Goal: Information Seeking & Learning: Learn about a topic

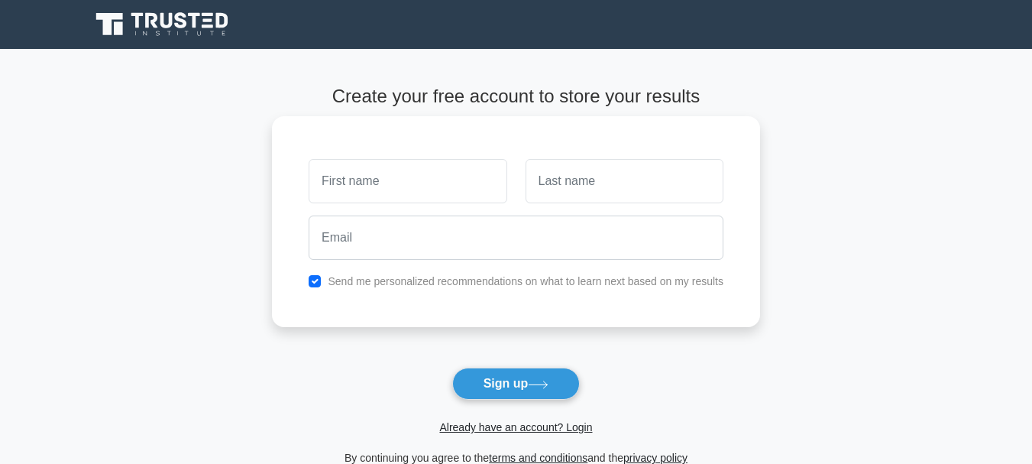
click at [386, 183] on input "text" at bounding box center [408, 181] width 198 height 44
type input "JACKSON"
click at [559, 187] on input "text" at bounding box center [625, 181] width 198 height 44
type input "CHARLES"
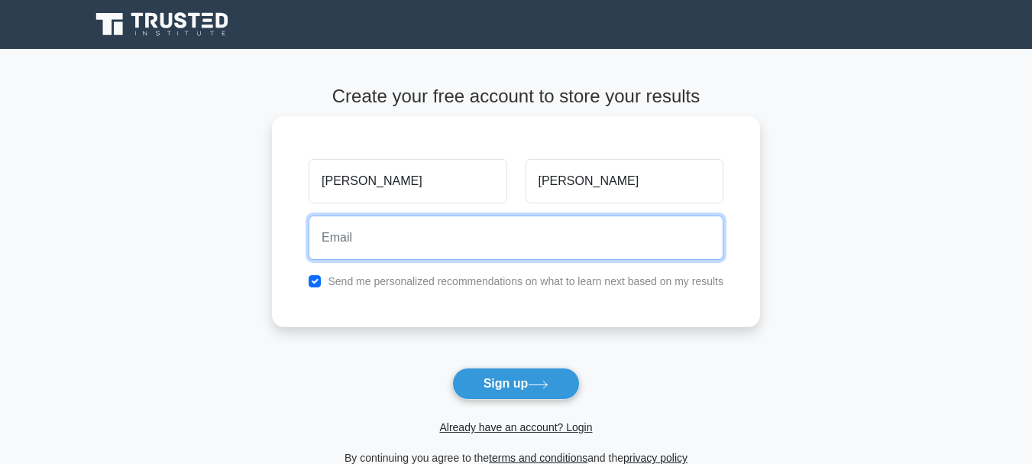
click at [478, 240] on input "email" at bounding box center [516, 237] width 415 height 44
type input "jchazzz044@gmail.com"
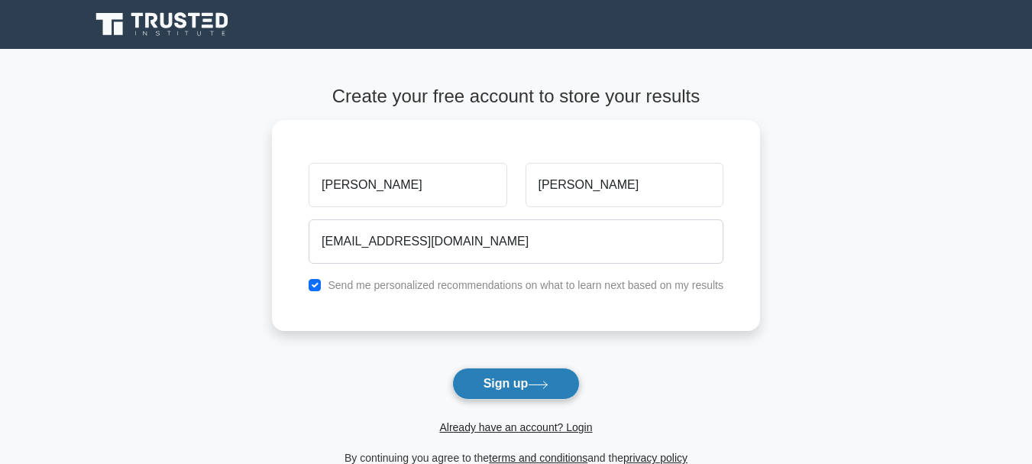
click at [505, 389] on button "Sign up" at bounding box center [516, 384] width 128 height 32
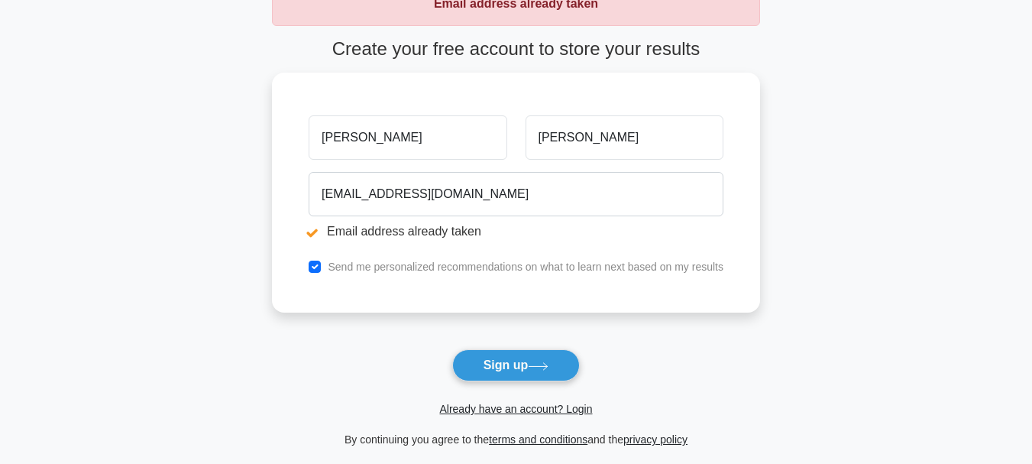
scroll to position [105, 0]
click at [556, 406] on link "Already have an account? Login" at bounding box center [515, 408] width 153 height 12
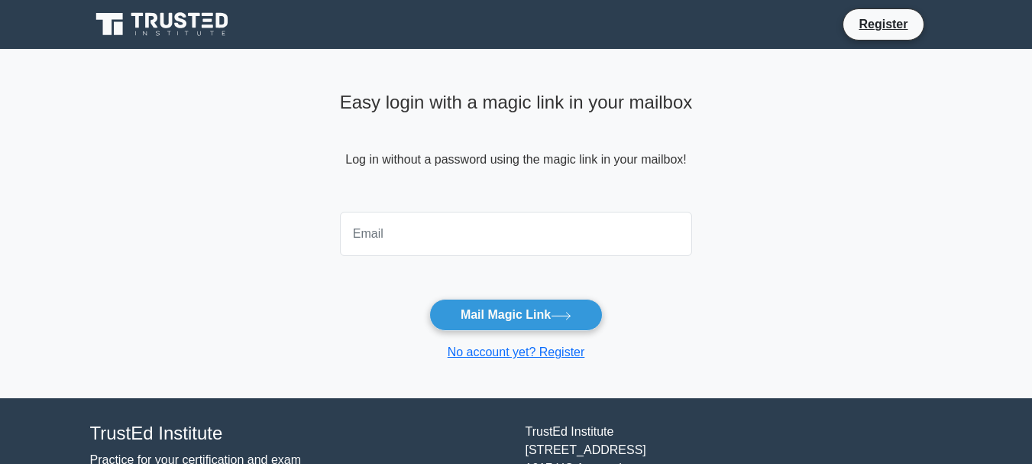
click at [490, 248] on input "email" at bounding box center [516, 234] width 353 height 44
type input "jchazzz044@gmail.com"
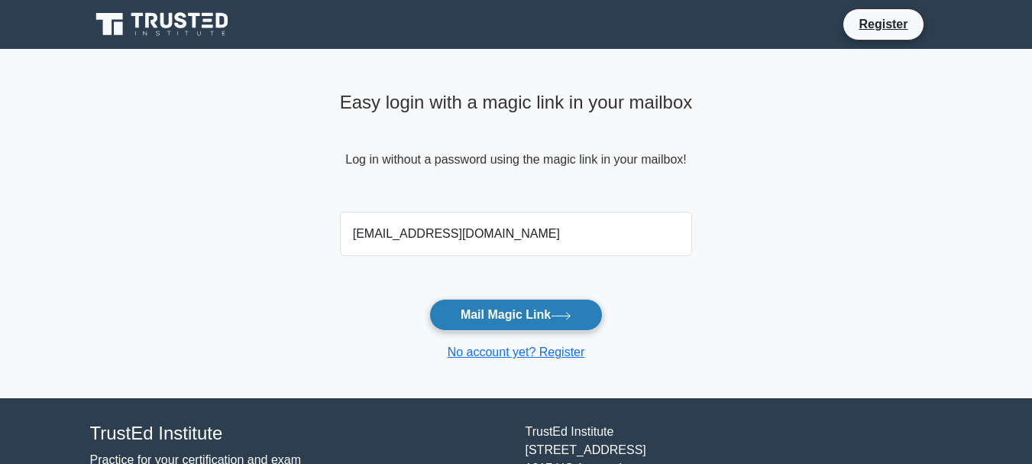
click at [510, 317] on button "Mail Magic Link" at bounding box center [515, 315] width 173 height 32
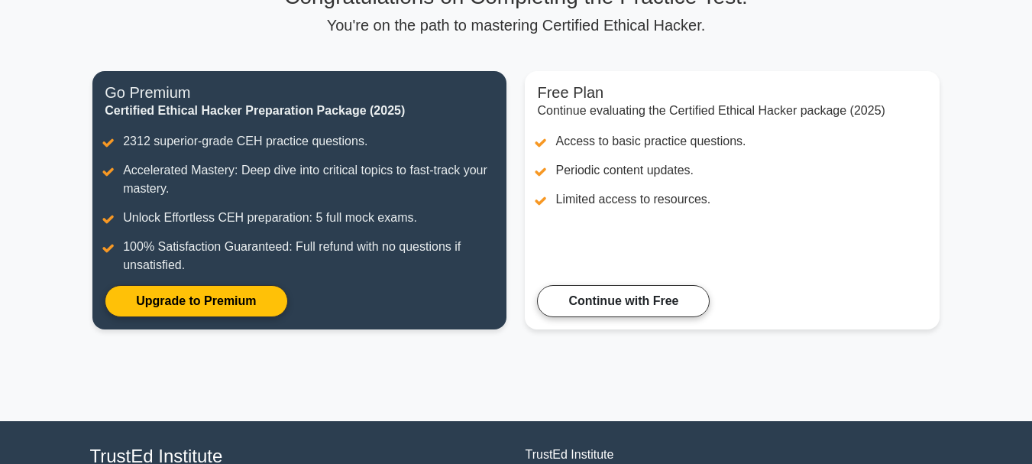
scroll to position [139, 0]
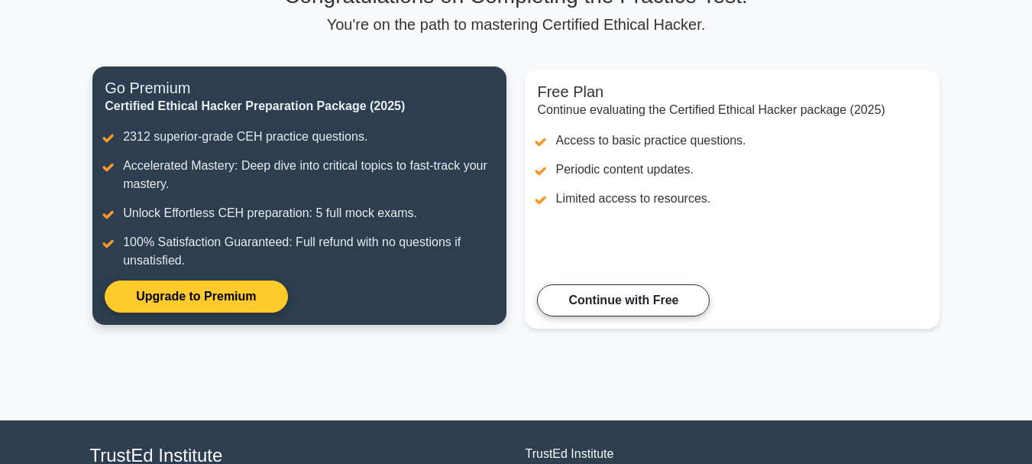
click at [236, 290] on link "Upgrade to Premium" at bounding box center [196, 296] width 183 height 32
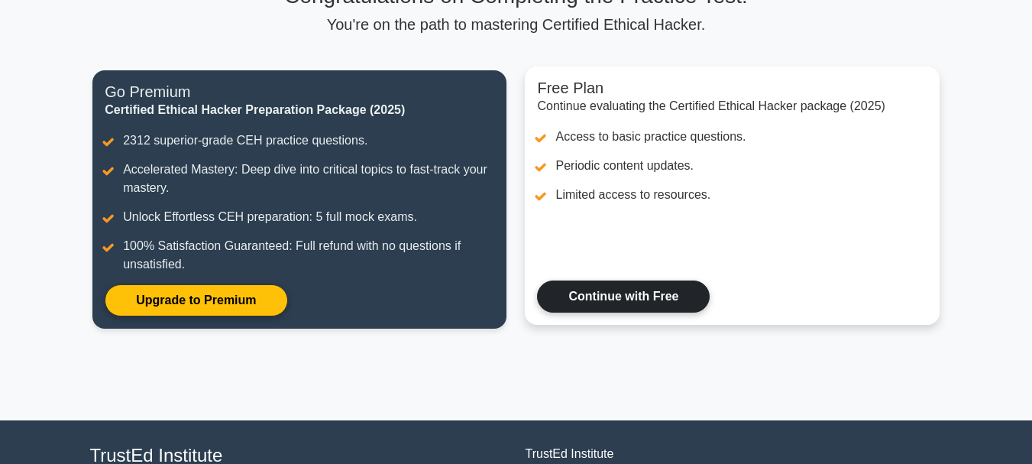
click at [599, 290] on link "Continue with Free" at bounding box center [623, 296] width 173 height 32
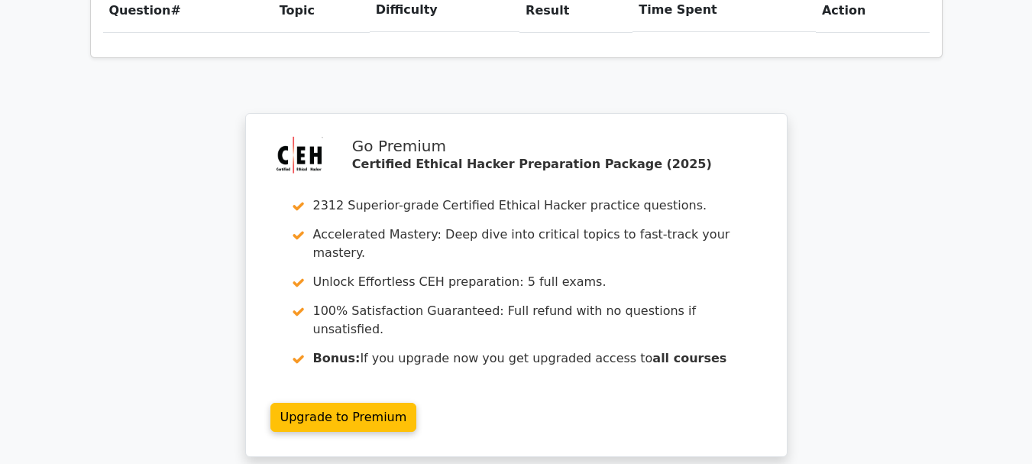
scroll to position [1169, 0]
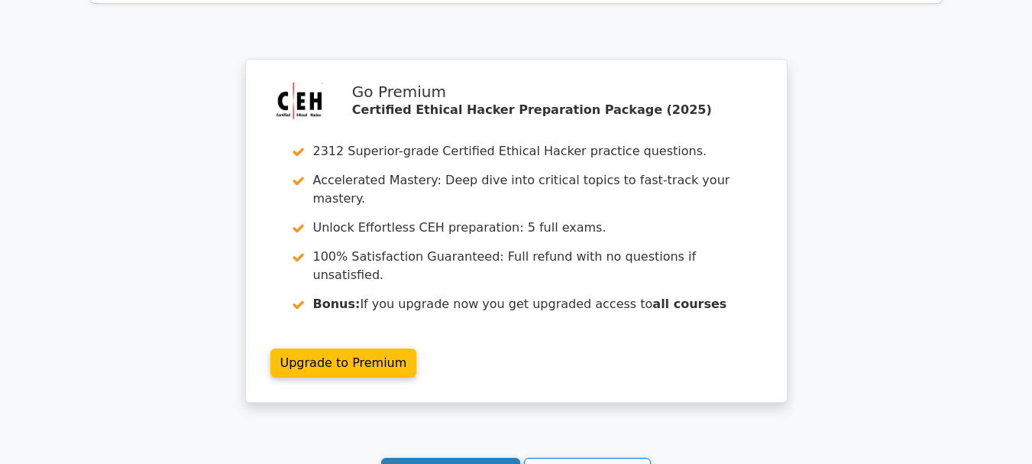
click at [479, 458] on link "Continue practicing" at bounding box center [451, 472] width 140 height 29
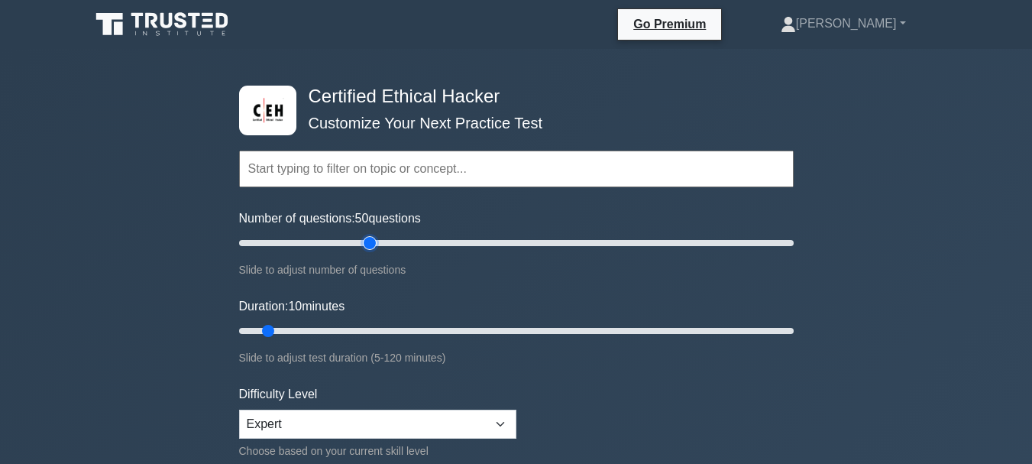
type input "50"
click at [371, 247] on input "Number of questions: 50 questions" at bounding box center [516, 243] width 555 height 18
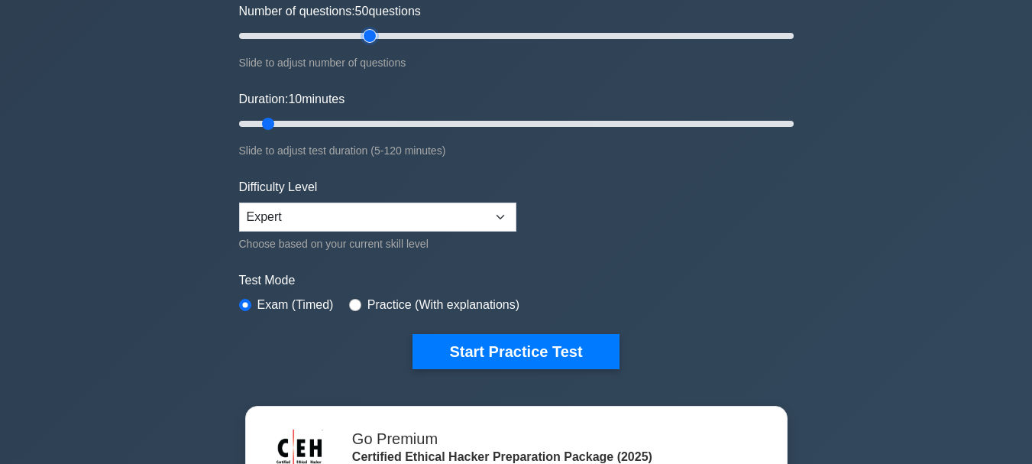
scroll to position [231, 0]
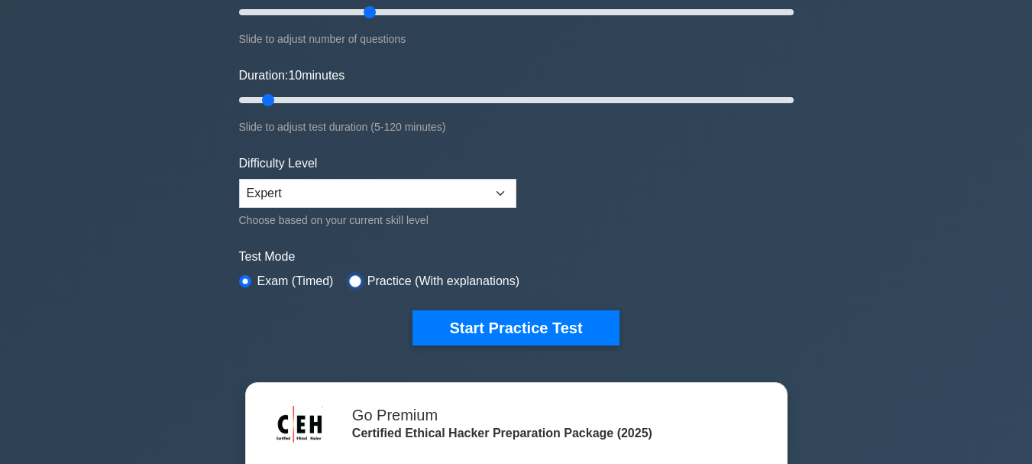
click at [352, 279] on input "radio" at bounding box center [355, 281] width 12 height 12
radio input "true"
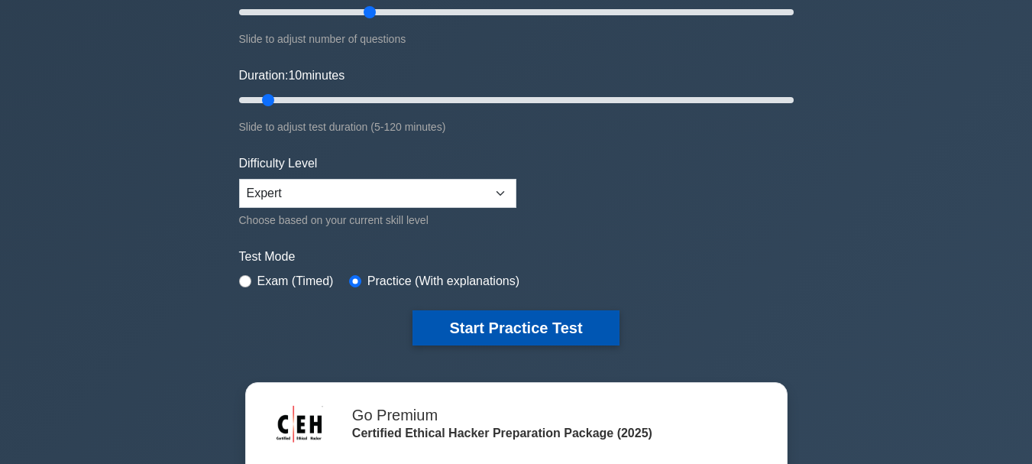
click at [460, 321] on button "Start Practice Test" at bounding box center [516, 327] width 206 height 35
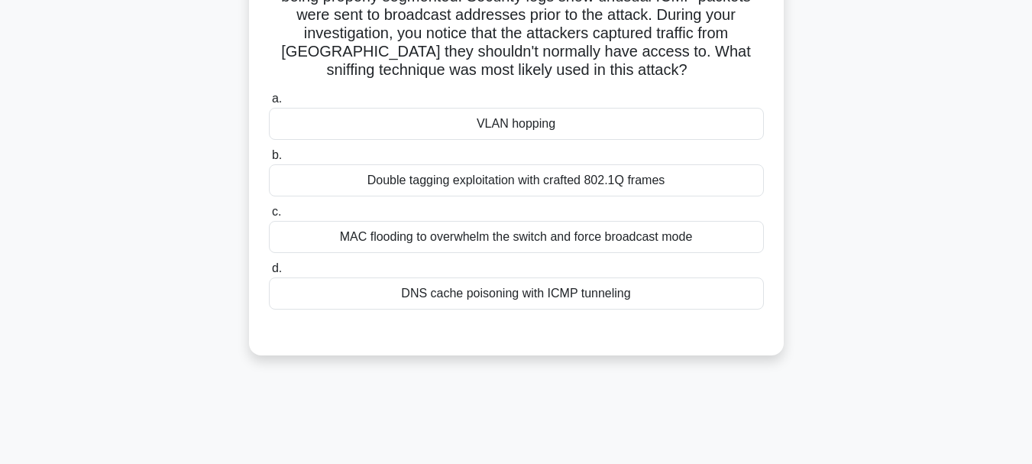
scroll to position [162, 0]
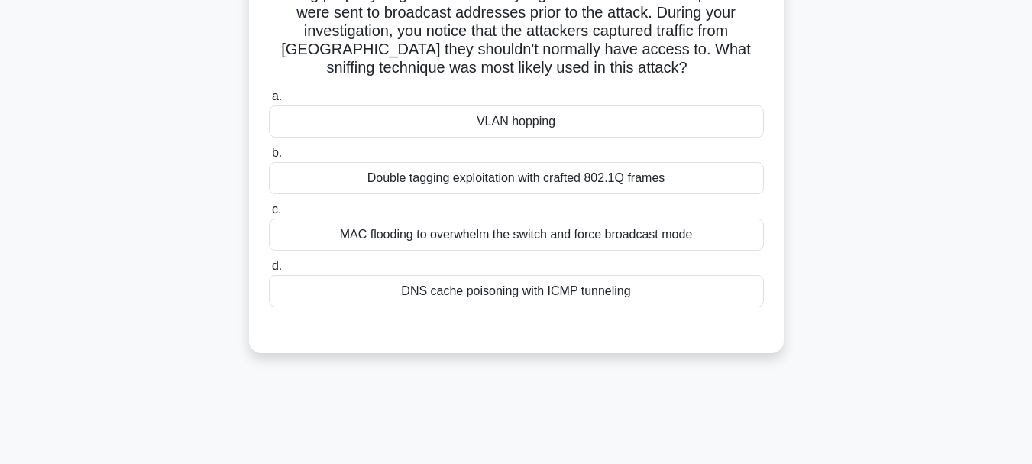
click at [545, 123] on div "VLAN hopping" at bounding box center [516, 121] width 495 height 32
click at [269, 102] on input "a. VLAN hopping" at bounding box center [269, 97] width 0 height 10
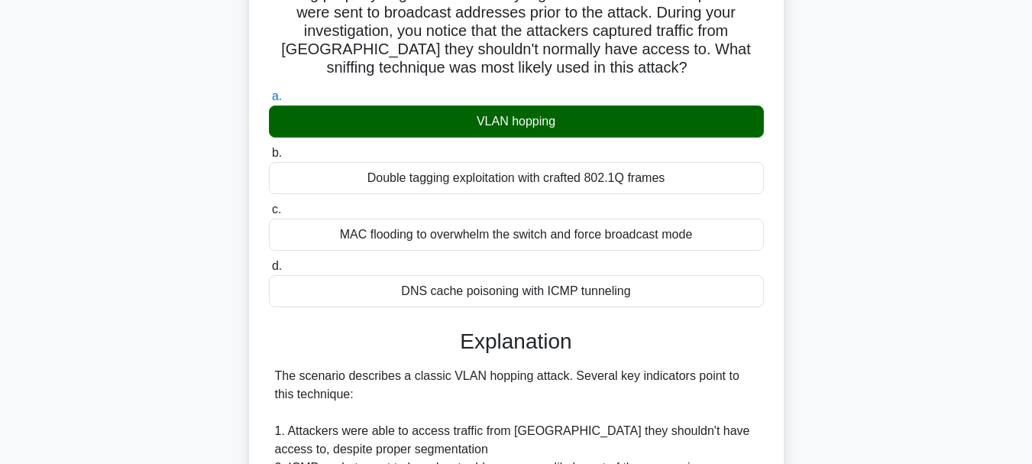
click at [596, 185] on div "Double tagging exploitation with crafted 802.1Q frames" at bounding box center [516, 178] width 495 height 32
click at [269, 158] on input "b. Double tagging exploitation with crafted 802.1Q frames" at bounding box center [269, 153] width 0 height 10
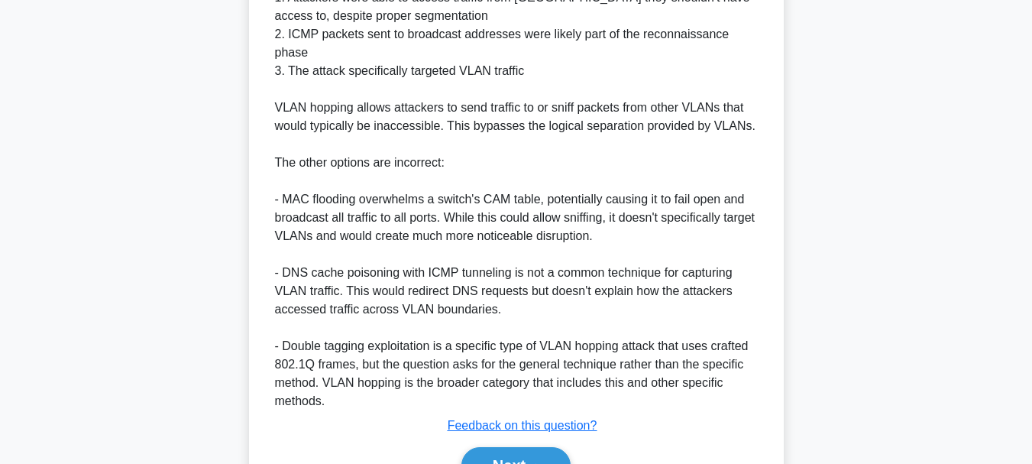
scroll to position [664, 0]
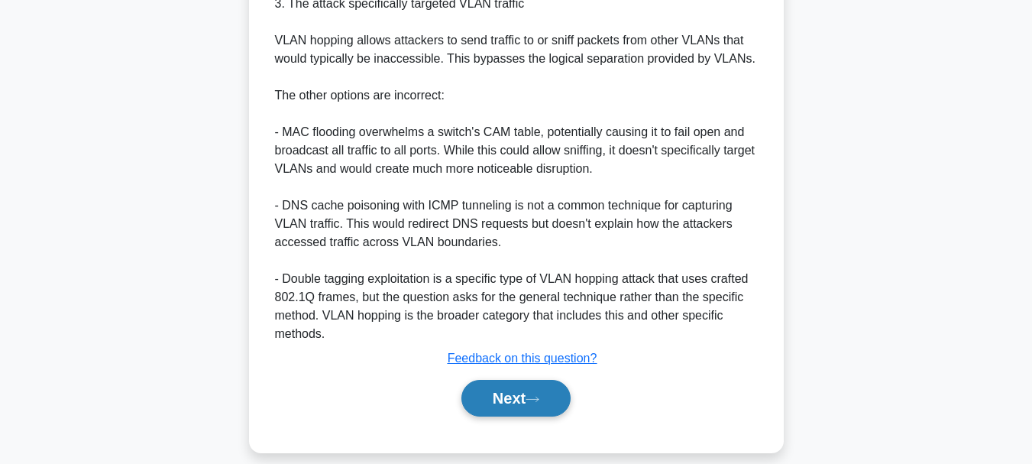
click at [519, 380] on button "Next" at bounding box center [516, 398] width 109 height 37
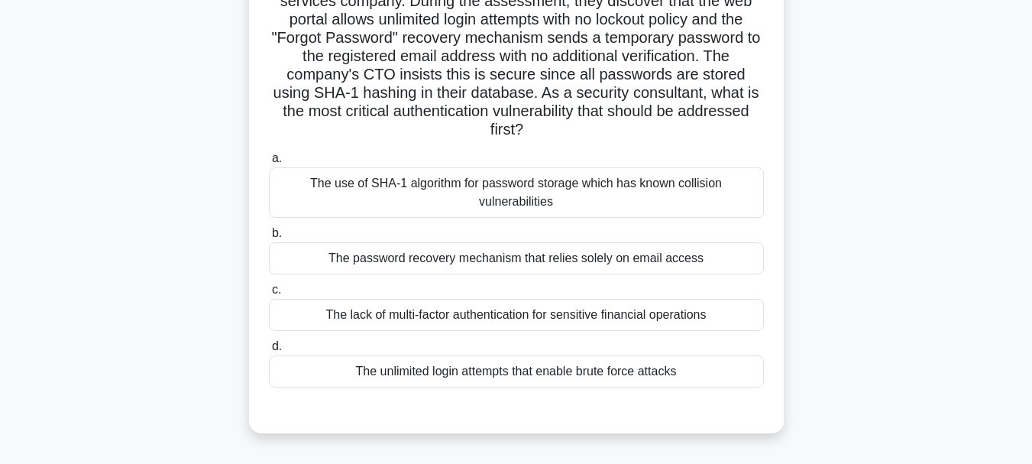
scroll to position [146, 0]
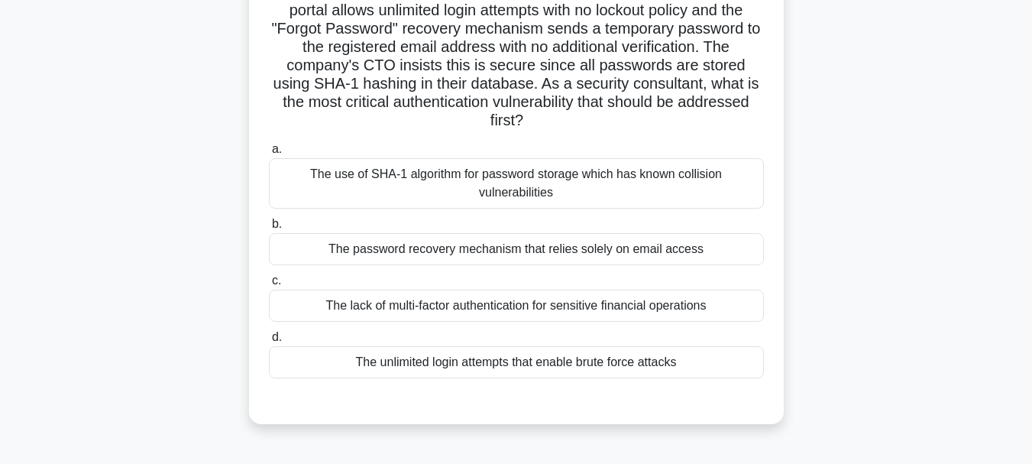
click at [577, 365] on div "The unlimited login attempts that enable brute force attacks" at bounding box center [516, 362] width 495 height 32
click at [269, 342] on input "d. The unlimited login attempts that enable brute force attacks" at bounding box center [269, 337] width 0 height 10
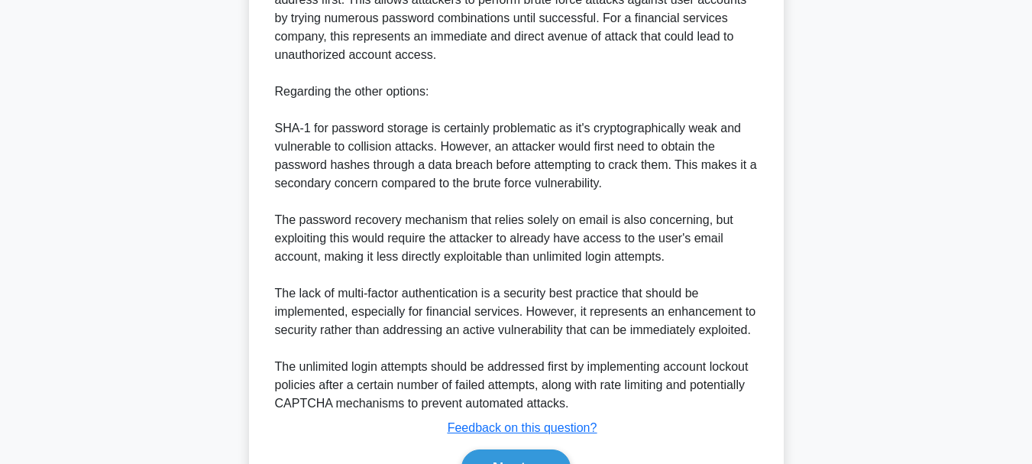
scroll to position [754, 0]
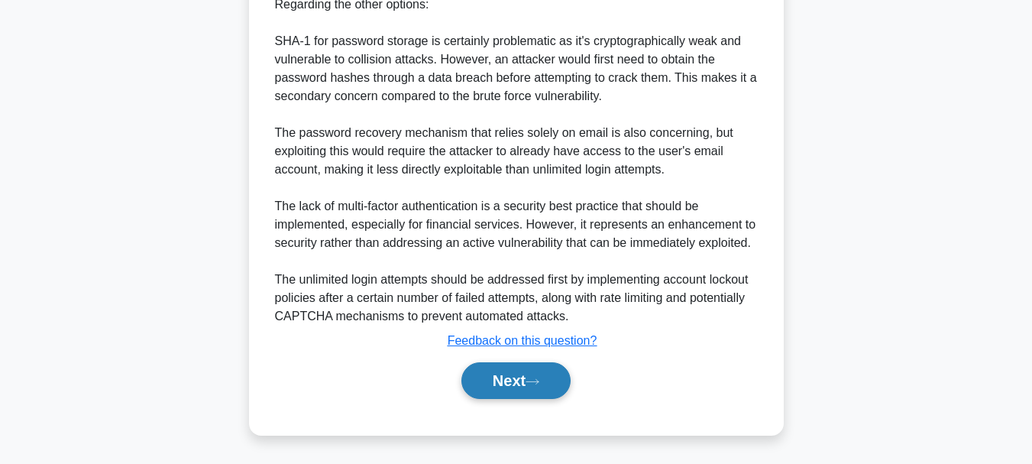
click at [546, 386] on button "Next" at bounding box center [516, 380] width 109 height 37
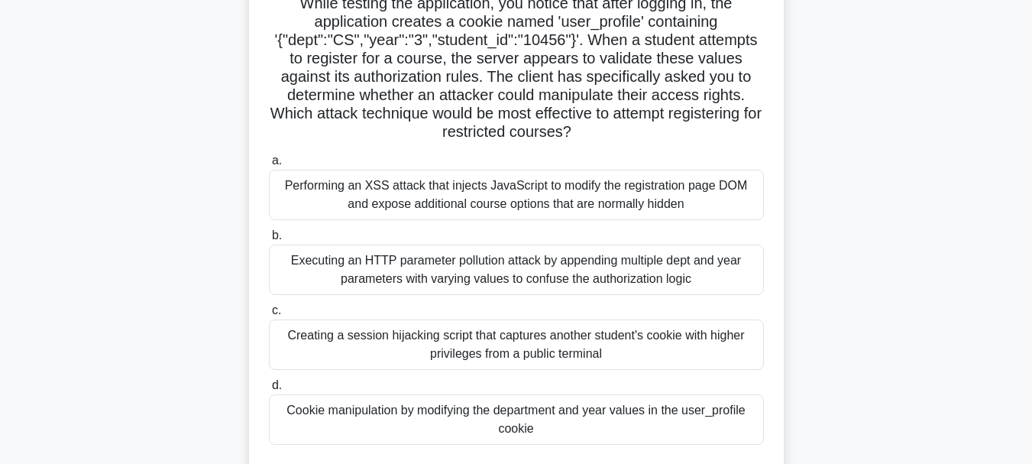
scroll to position [361, 0]
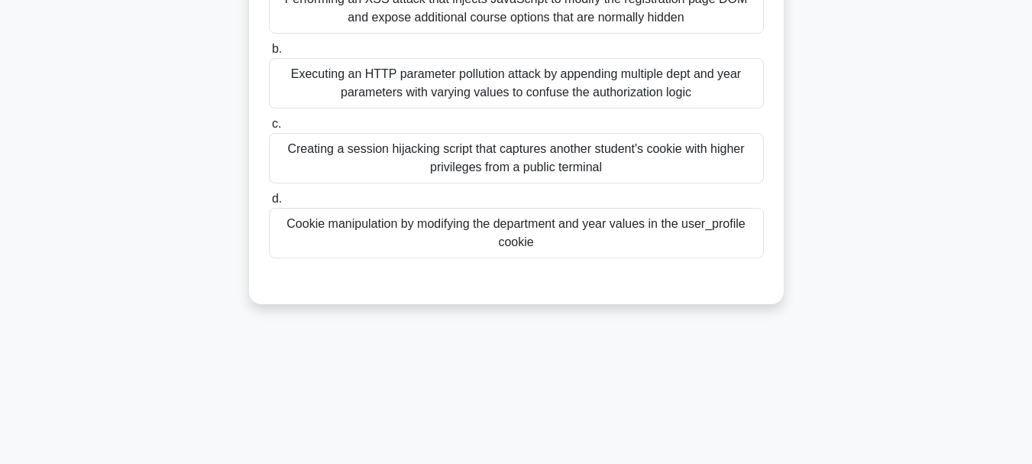
click at [887, 138] on div "Scenario: You are performing a security assessment for a university that recent…" at bounding box center [516, 25] width 871 height 595
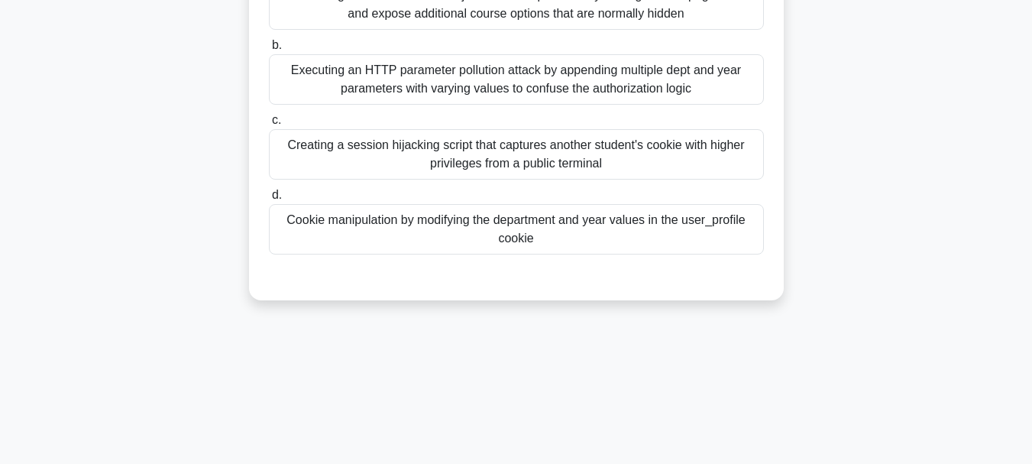
click at [634, 148] on div "Creating a session hijacking script that captures another student's cookie with…" at bounding box center [516, 154] width 495 height 50
click at [269, 125] on input "c. Creating a session hijacking script that captures another student's cookie w…" at bounding box center [269, 120] width 0 height 10
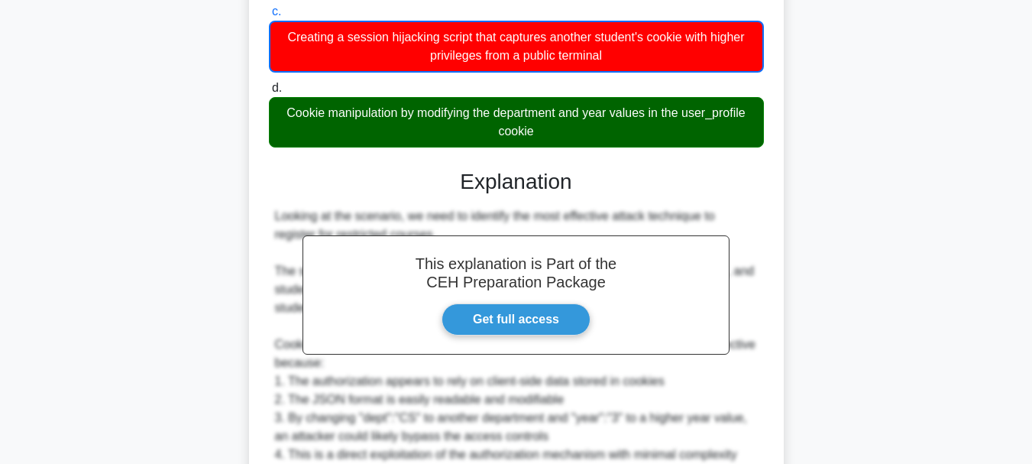
scroll to position [847, 0]
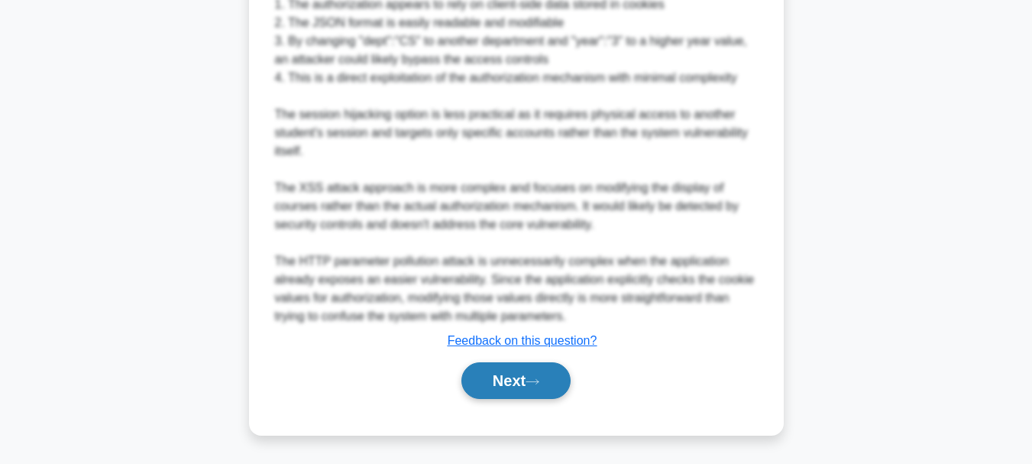
click at [510, 384] on button "Next" at bounding box center [516, 380] width 109 height 37
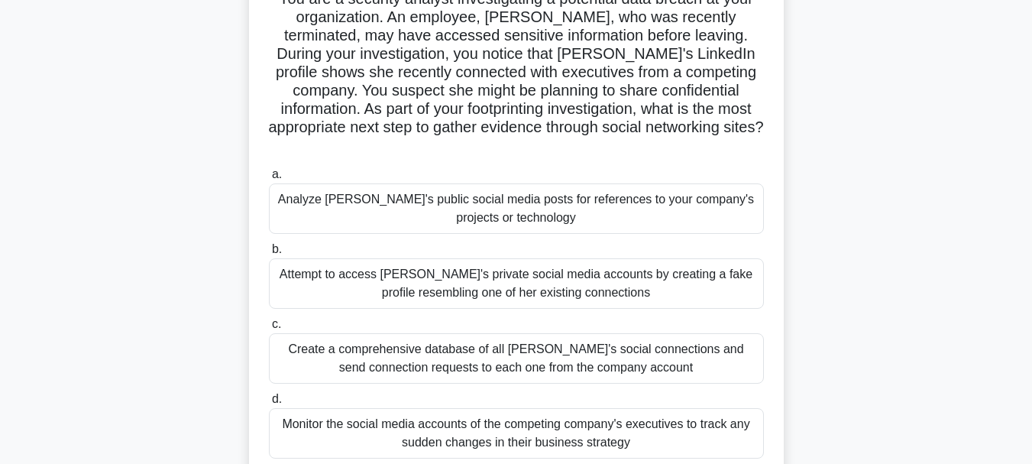
scroll to position [126, 0]
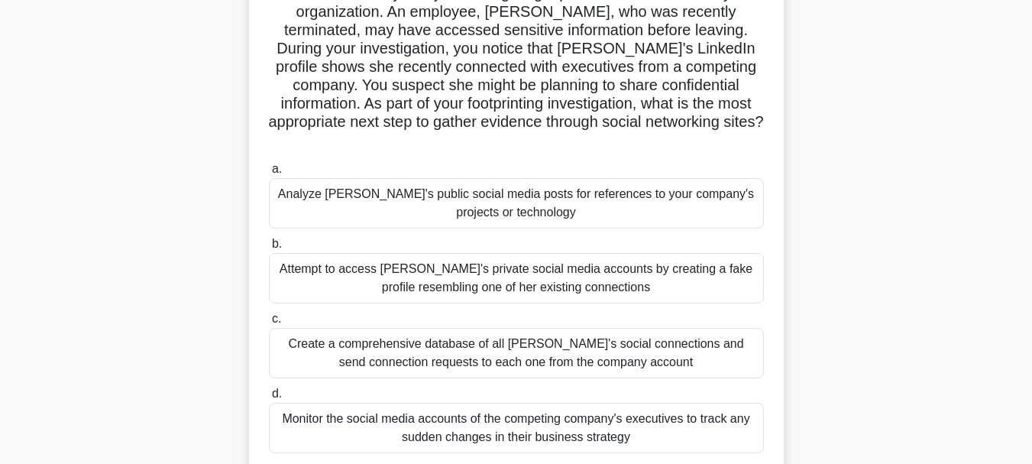
click at [646, 255] on div "Attempt to access [PERSON_NAME]'s private social media accounts by creating a f…" at bounding box center [516, 278] width 495 height 50
click at [269, 249] on input "b. Attempt to access [PERSON_NAME]'s private social media accounts by creating …" at bounding box center [269, 244] width 0 height 10
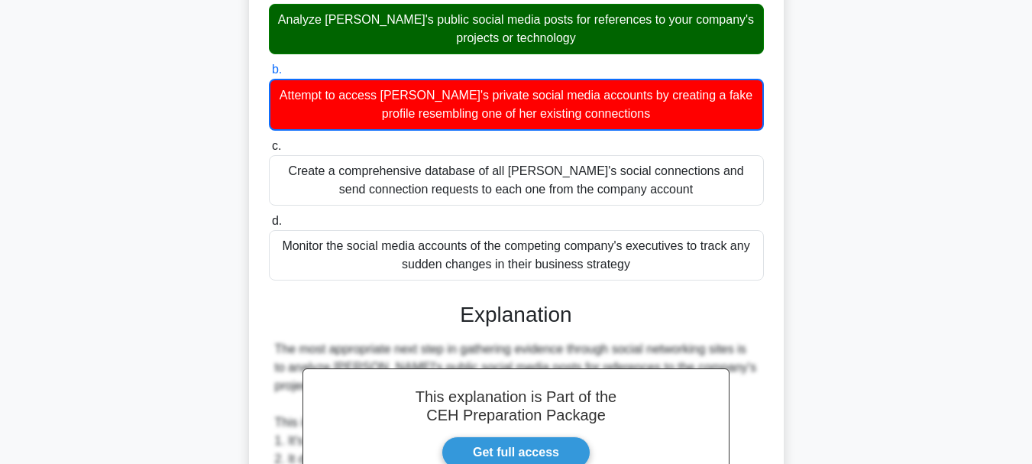
scroll to position [277, 0]
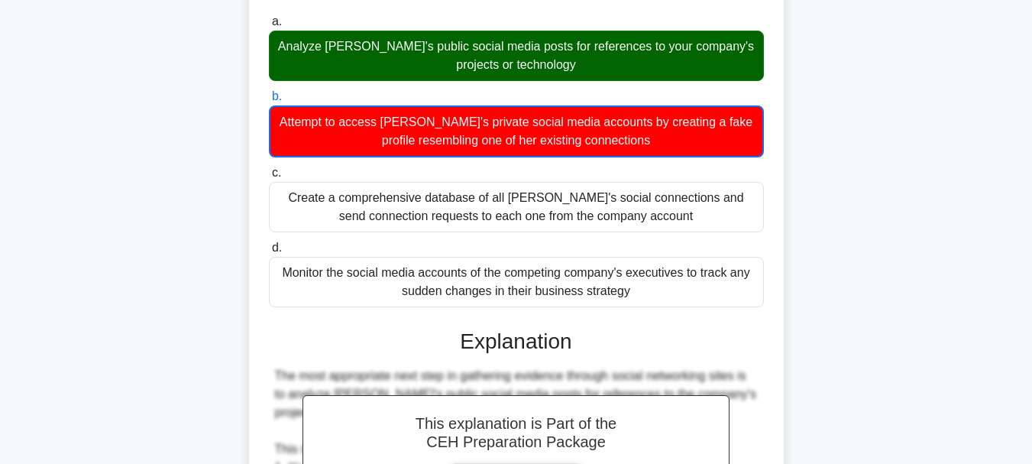
click at [864, 111] on div "You are a security analyst investigating a potential data breach at your organi…" at bounding box center [516, 373] width 871 height 1123
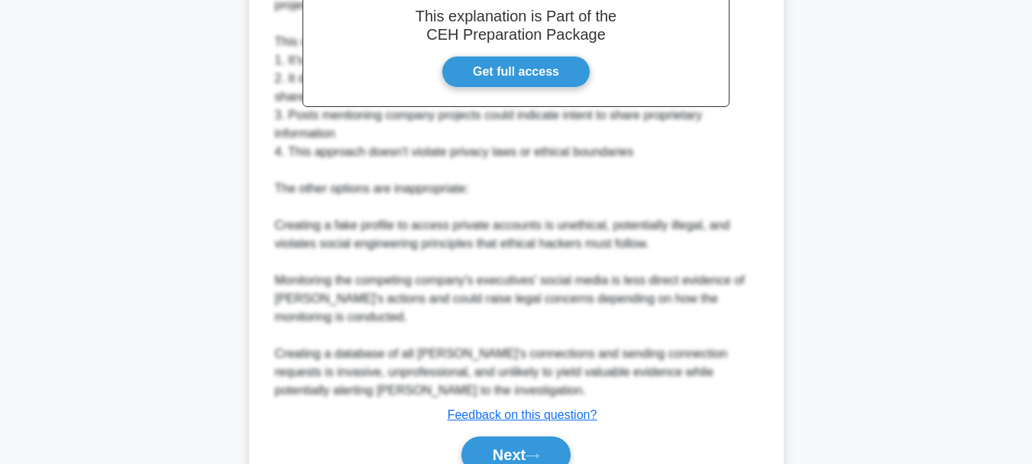
scroll to position [737, 0]
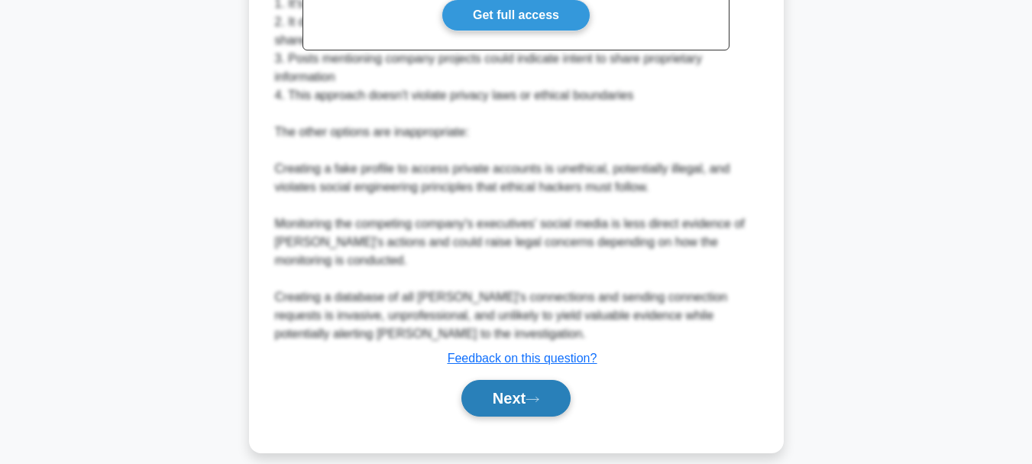
click at [536, 380] on button "Next" at bounding box center [516, 398] width 109 height 37
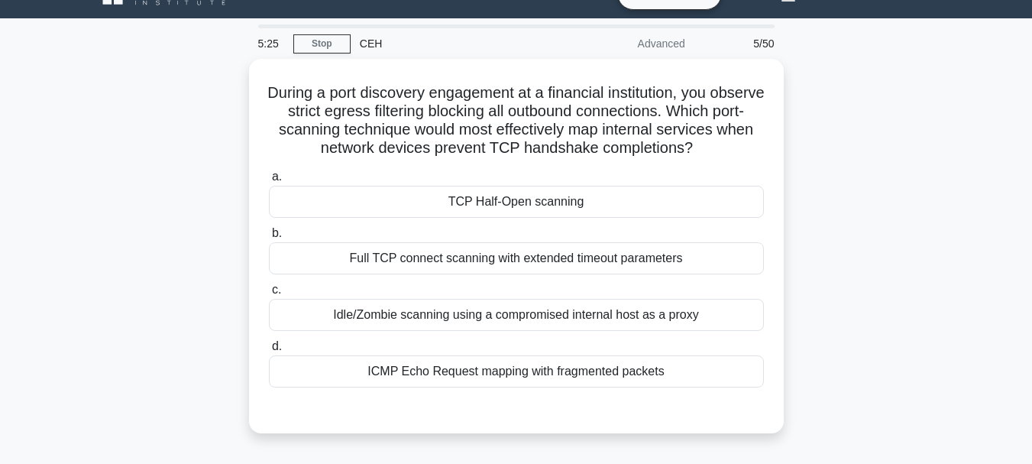
scroll to position [26, 0]
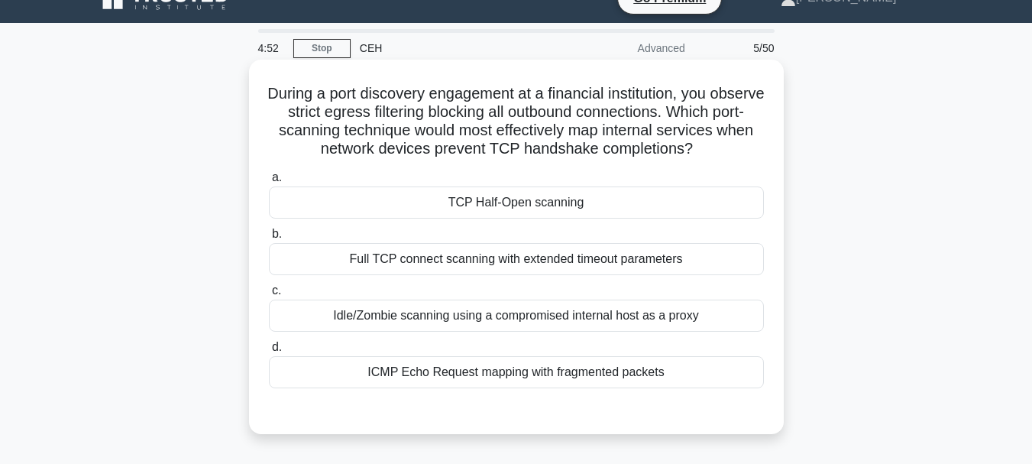
click at [648, 270] on div "Full TCP connect scanning with extended timeout parameters" at bounding box center [516, 259] width 495 height 32
click at [269, 239] on input "b. Full TCP connect scanning with extended timeout parameters" at bounding box center [269, 234] width 0 height 10
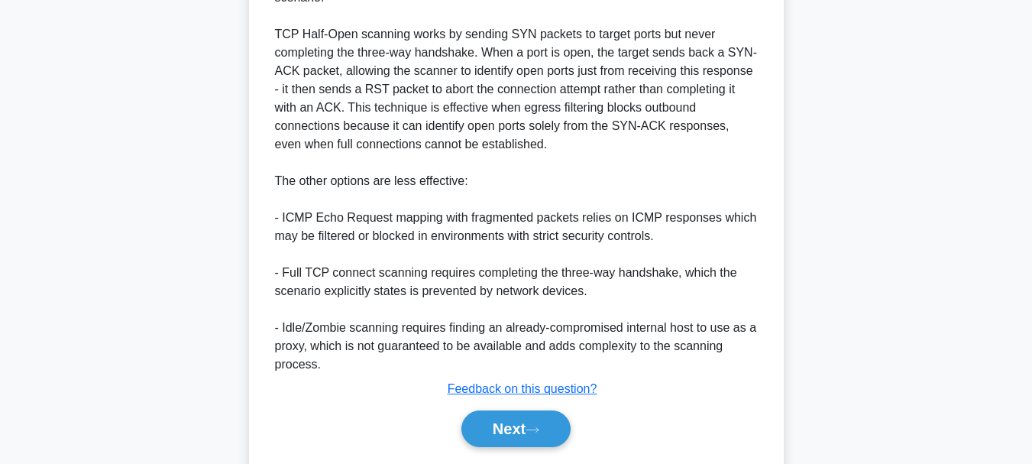
scroll to position [510, 0]
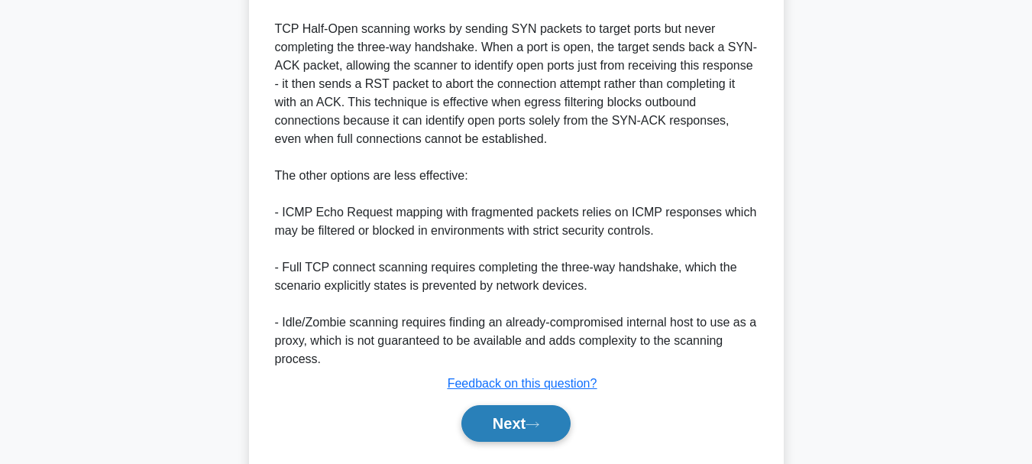
click at [505, 421] on button "Next" at bounding box center [516, 423] width 109 height 37
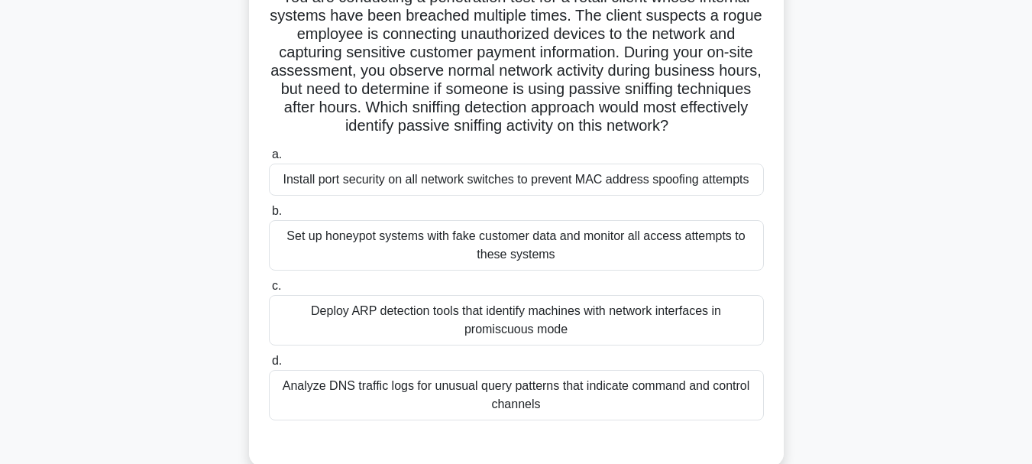
scroll to position [122, 0]
click at [716, 190] on div "Install port security on all network switches to prevent MAC address spoofing a…" at bounding box center [516, 180] width 495 height 32
click at [269, 160] on input "a. Install port security on all network switches to prevent MAC address spoofin…" at bounding box center [269, 156] width 0 height 10
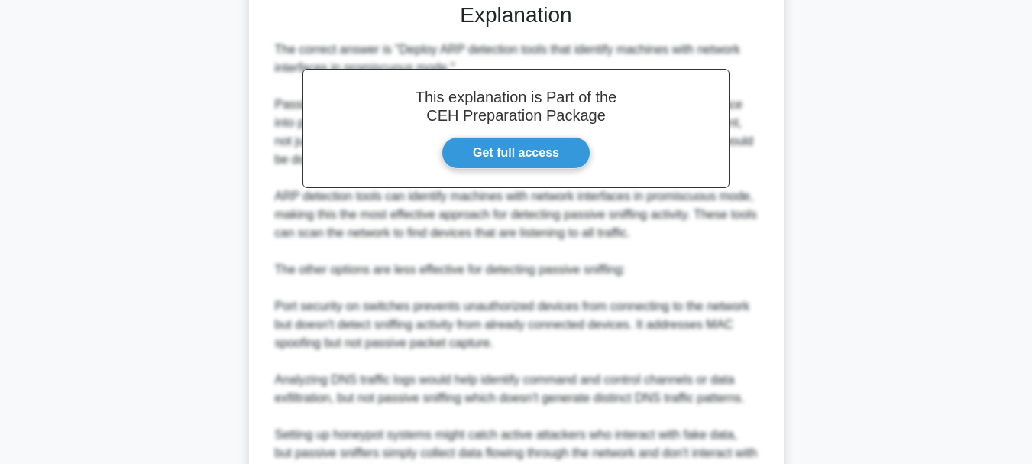
scroll to position [737, 0]
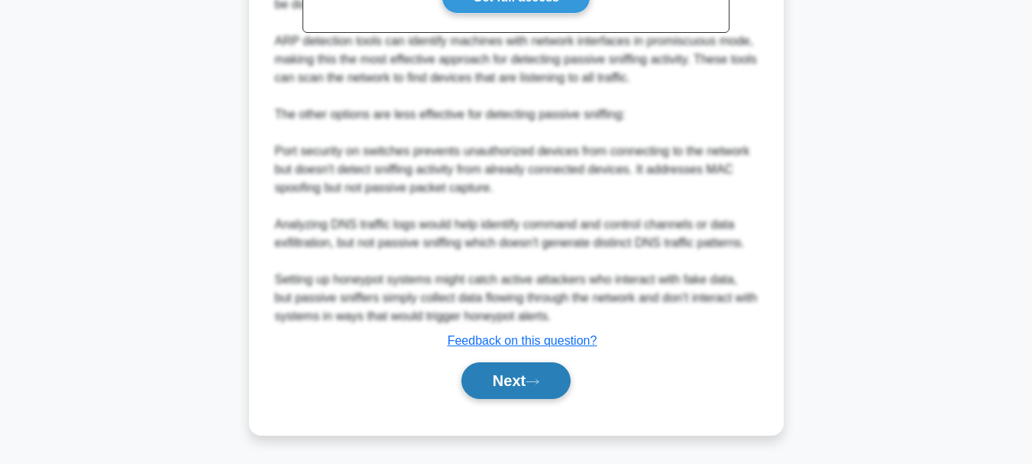
click at [539, 380] on icon at bounding box center [533, 382] width 14 height 8
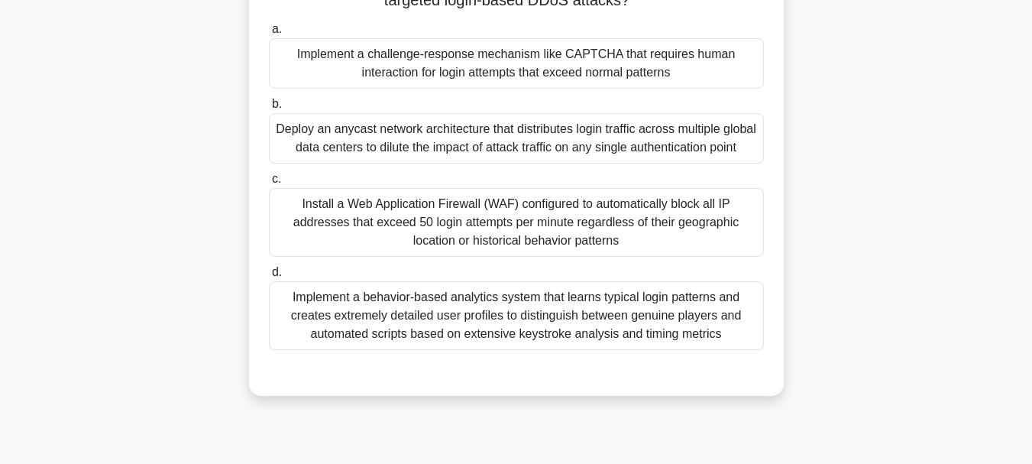
scroll to position [256, 0]
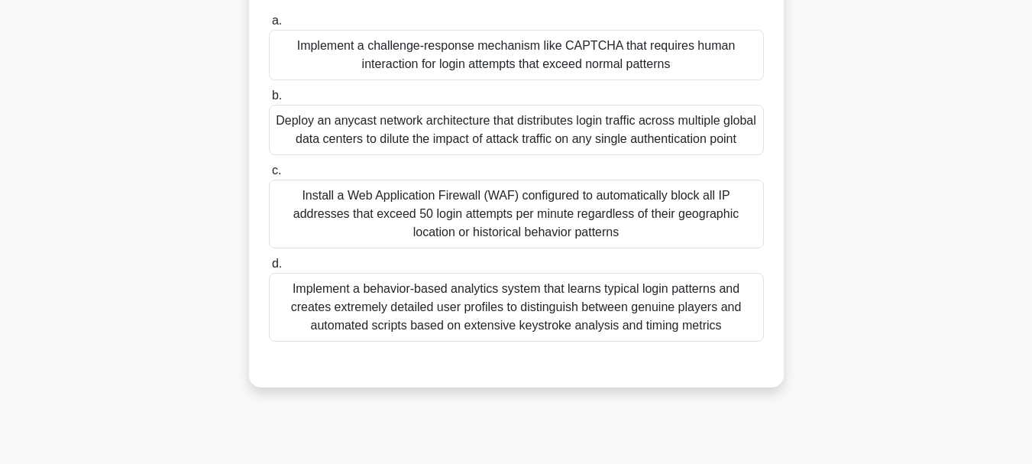
click at [724, 231] on div "Install a Web Application Firewall (WAF) configured to automatically block all …" at bounding box center [516, 214] width 495 height 69
click at [269, 176] on input "c. Install a Web Application Firewall (WAF) configured to automatically block a…" at bounding box center [269, 171] width 0 height 10
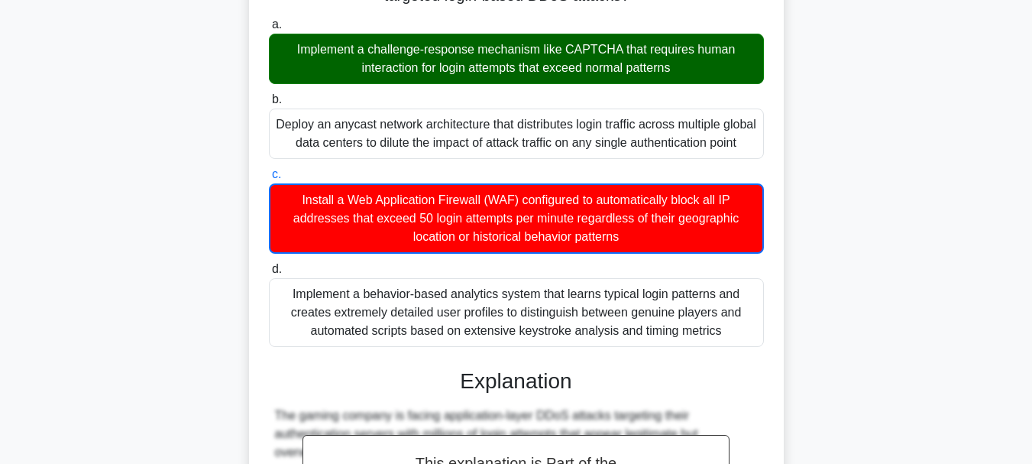
click at [847, 53] on div "A mid-sized gaming company is experiencing recurring application-layer DDoS att…" at bounding box center [516, 394] width 871 height 1123
